Goal: Task Accomplishment & Management: Manage account settings

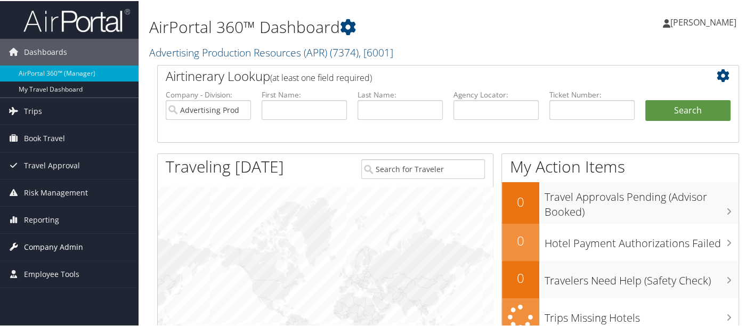
click at [62, 238] on span "Company Admin" at bounding box center [53, 246] width 59 height 27
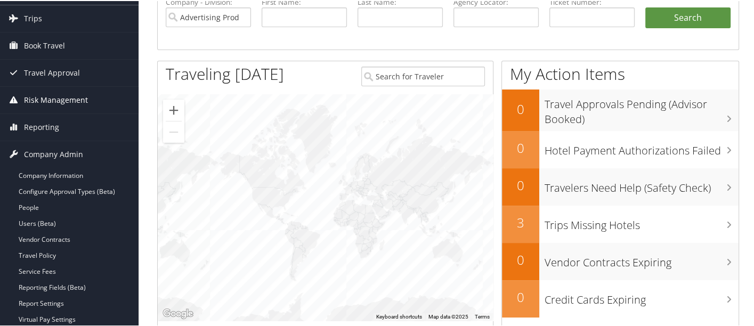
scroll to position [94, 0]
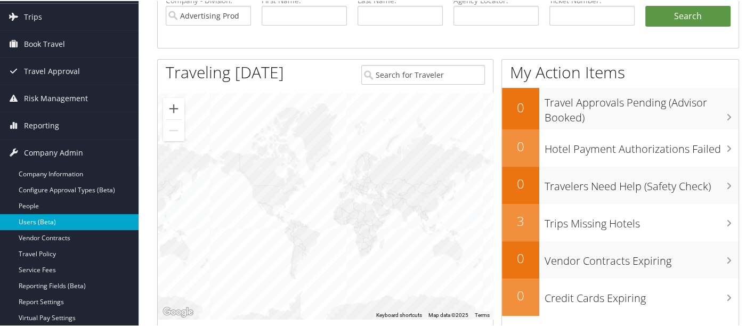
click at [64, 215] on link "Users (Beta)" at bounding box center [69, 221] width 139 height 16
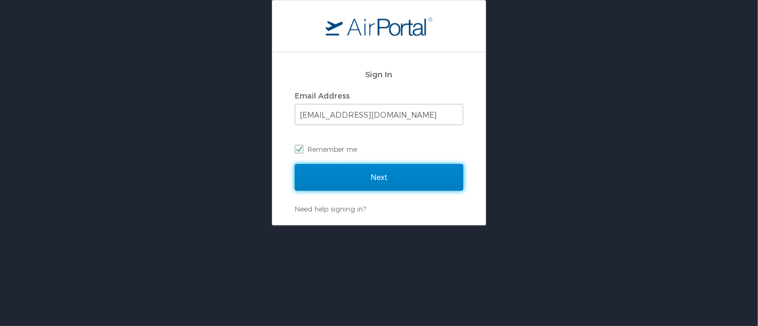
click at [341, 179] on input "Next" at bounding box center [379, 177] width 168 height 27
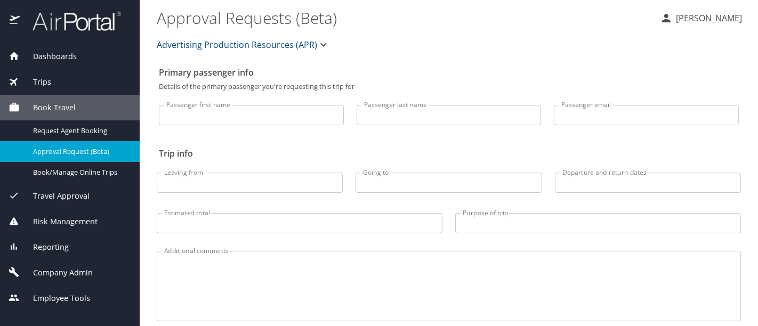
click at [396, 115] on input "Passenger last name" at bounding box center [449, 115] width 185 height 20
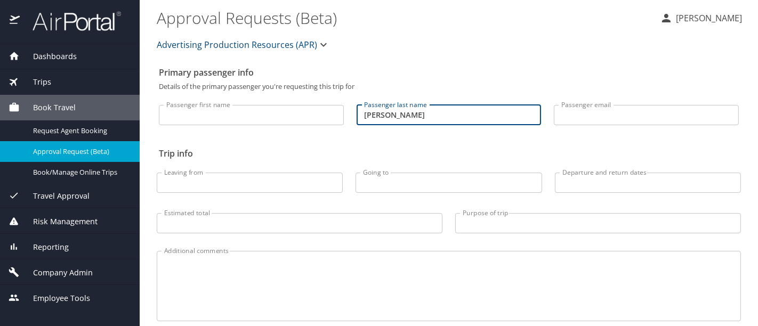
type input "leila"
click at [62, 272] on span "Company Admin" at bounding box center [56, 273] width 73 height 12
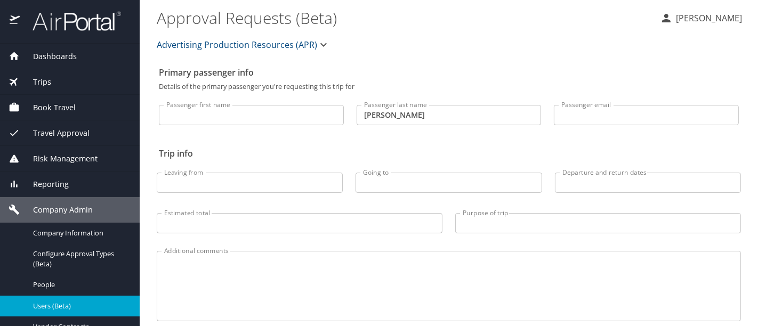
click at [80, 293] on span "Users (Beta)" at bounding box center [80, 306] width 94 height 10
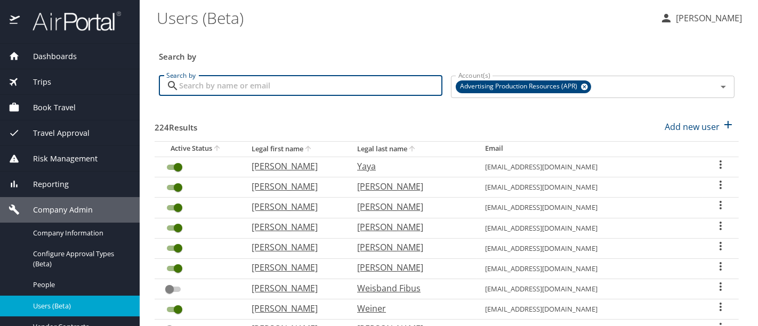
click at [343, 85] on input "Search by" at bounding box center [310, 86] width 263 height 20
type input "leila"
